Goal: Task Accomplishment & Management: Manage account settings

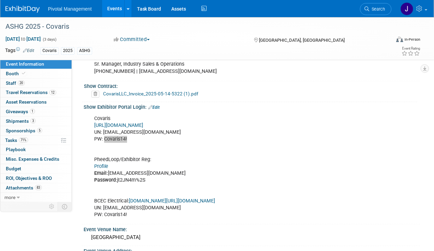
scroll to position [445, 0]
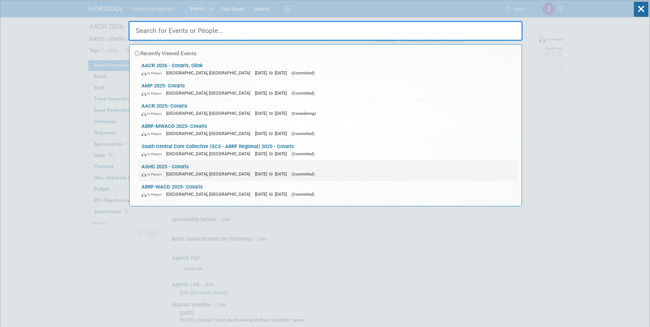
click at [255, 172] on span "[DATE] to [DATE]" at bounding box center [272, 173] width 35 height 5
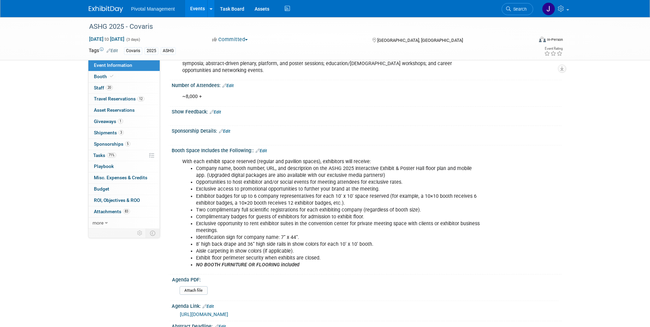
scroll to position [171, 0]
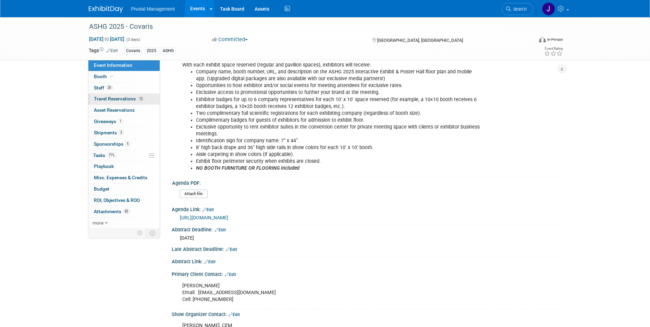
click at [124, 98] on span "Travel Reservations 12" at bounding box center [119, 98] width 50 height 5
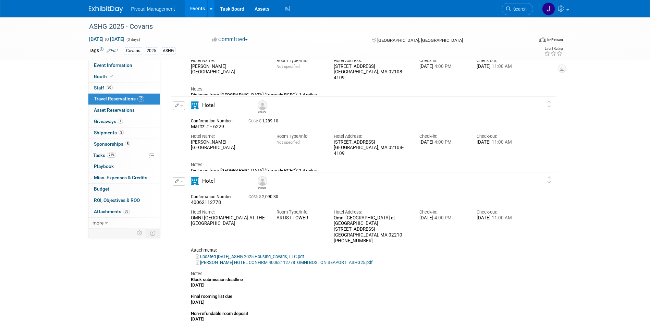
scroll to position [274, 0]
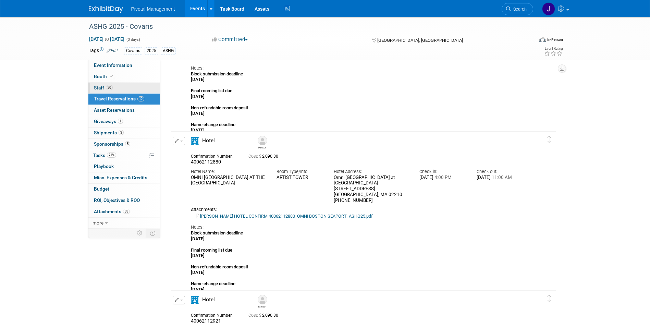
click at [101, 86] on span "Staff 20" at bounding box center [103, 87] width 19 height 5
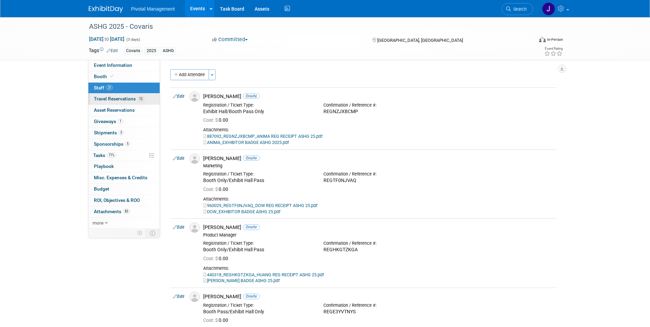
click at [131, 97] on span "Travel Reservations 12" at bounding box center [119, 98] width 50 height 5
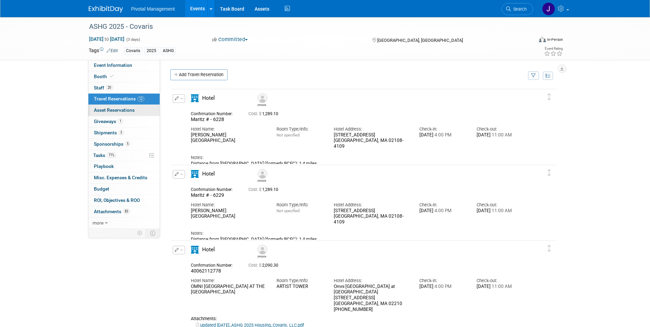
click at [124, 110] on span "Asset Reservations 0" at bounding box center [114, 109] width 41 height 5
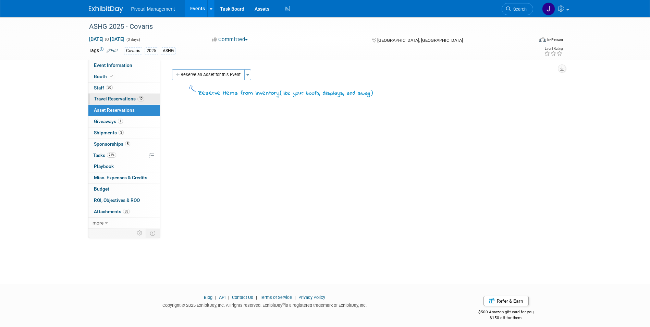
click at [118, 97] on span "Travel Reservations 12" at bounding box center [119, 98] width 50 height 5
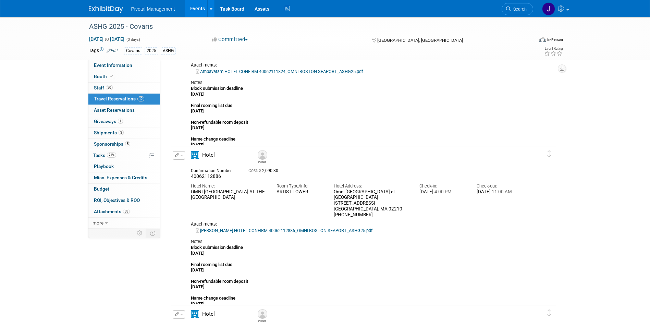
scroll to position [1130, 0]
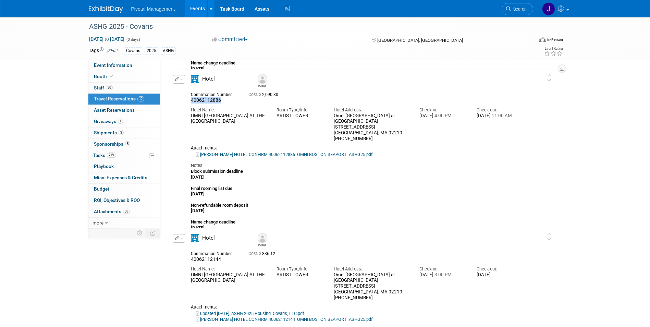
drag, startPoint x: 224, startPoint y: 100, endPoint x: 188, endPoint y: 100, distance: 36.3
click at [188, 100] on div "Confirmation Number: 40062112886" at bounding box center [215, 96] width 58 height 13
copy span "40062112886"
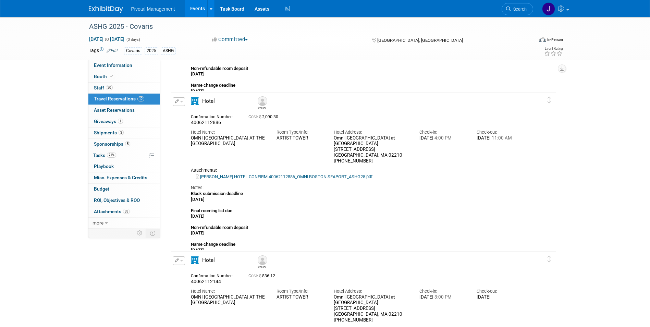
scroll to position [1096, 0]
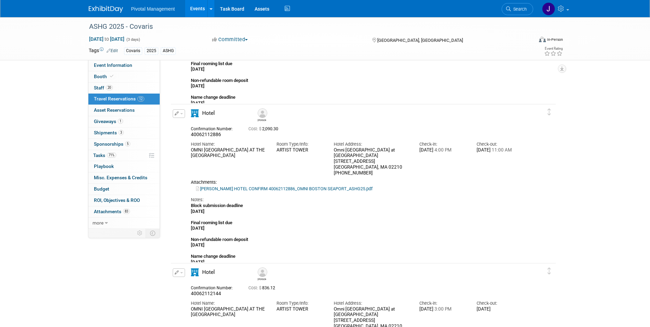
click at [174, 113] on button "button" at bounding box center [179, 113] width 12 height 9
click at [188, 122] on button "Edit Reservation" at bounding box center [202, 126] width 58 height 10
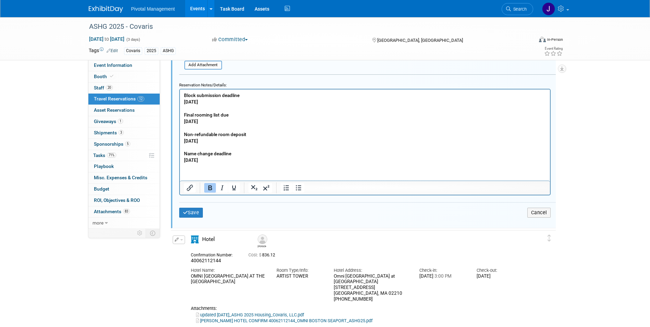
scroll to position [1397, 0]
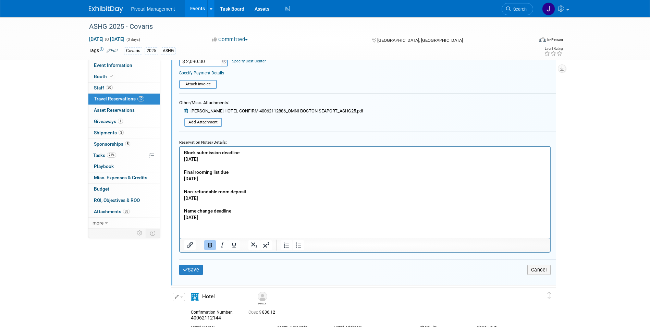
drag, startPoint x: 233, startPoint y: 222, endPoint x: 237, endPoint y: 220, distance: 4.5
click at [233, 220] on html "Block submission deadline [DATE] Final rooming list due [DATE] Non-refundable r…" at bounding box center [364, 183] width 370 height 74
click at [183, 151] on body "Block submission deadline [DATE] Final rooming list due [DATE] Non-refundable r…" at bounding box center [364, 184] width 363 height 71
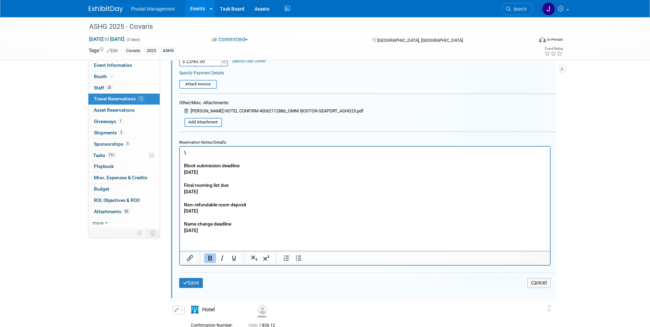
click at [191, 155] on p "Rich Text Area. Press ALT-0 for help." at bounding box center [365, 158] width 362 height 7
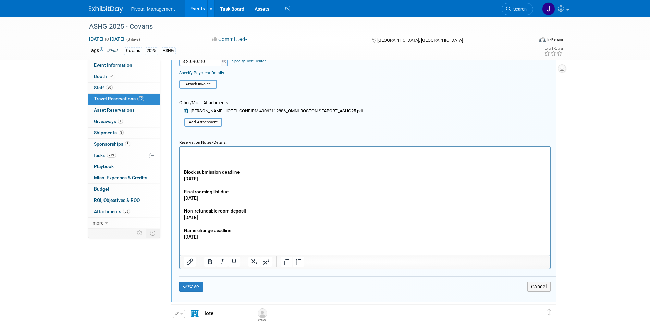
click at [186, 151] on p "Rich Text Area. Press ALT-0 for help." at bounding box center [365, 152] width 362 height 7
click at [207, 150] on p "[PERSON_NAME] requested check in startign [DATE] - [PERSON_NAME] pinged MAritz …" at bounding box center [365, 152] width 362 height 7
click at [224, 262] on icon "Italic" at bounding box center [222, 262] width 8 height 8
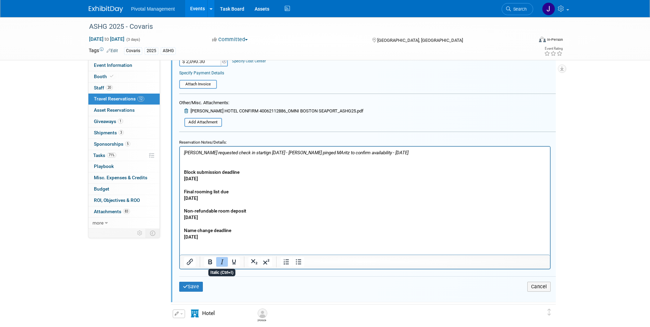
click at [202, 160] on p "Rich Text Area. Press ALT-0 for help." at bounding box center [365, 158] width 362 height 7
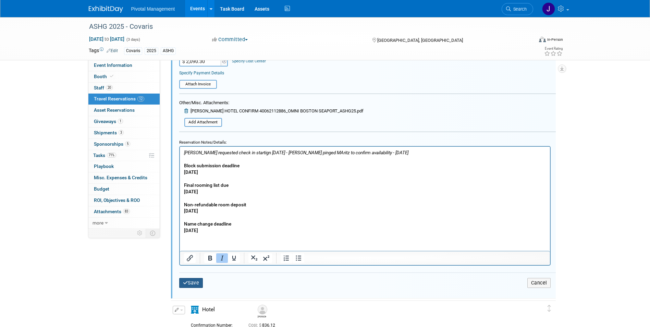
click at [196, 285] on button "Save" at bounding box center [191, 283] width 24 height 10
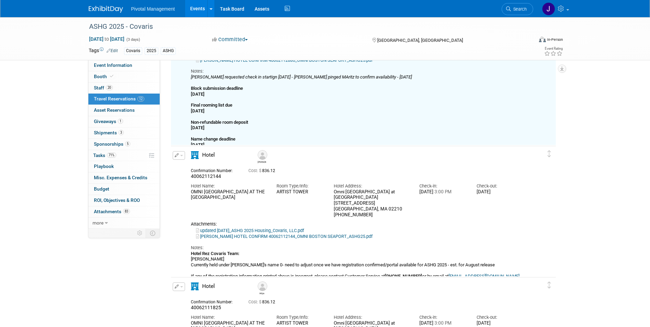
scroll to position [1123, 0]
